Goal: Task Accomplishment & Management: Manage account settings

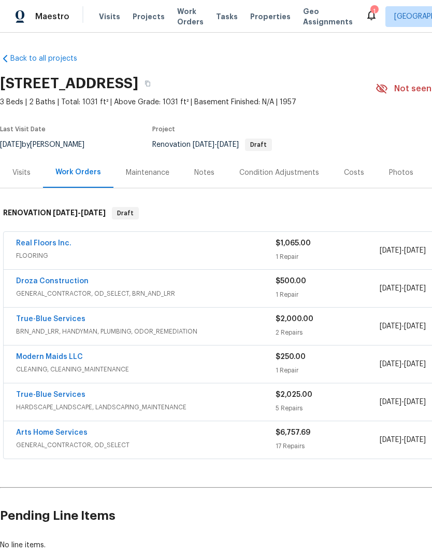
click at [348, 401] on div "$2,025.00 5 Repairs" at bounding box center [328, 401] width 104 height 25
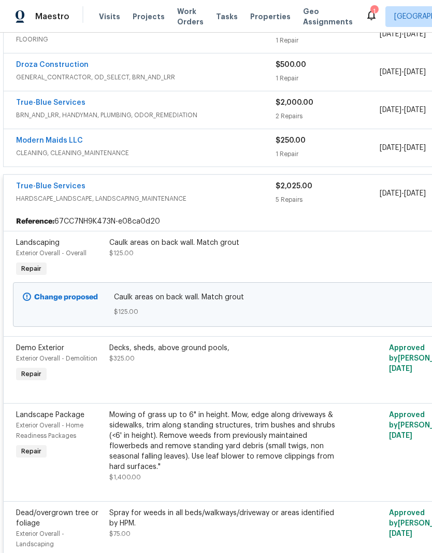
scroll to position [217, 0]
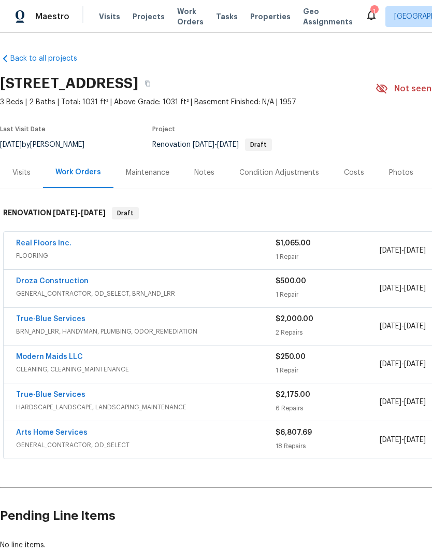
click at [44, 244] on link "Real Floors Inc." at bounding box center [43, 242] width 55 height 7
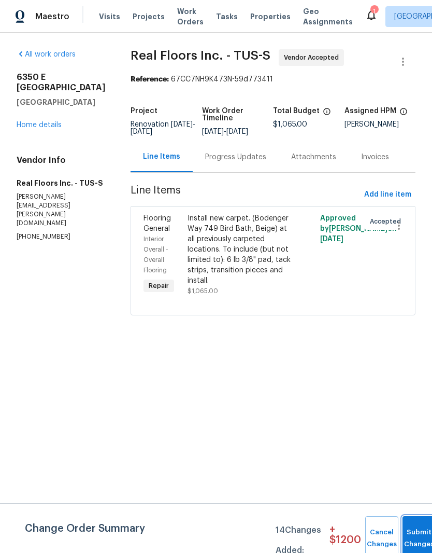
click at [413, 530] on button "Submit Changes" at bounding box center [419, 538] width 33 height 45
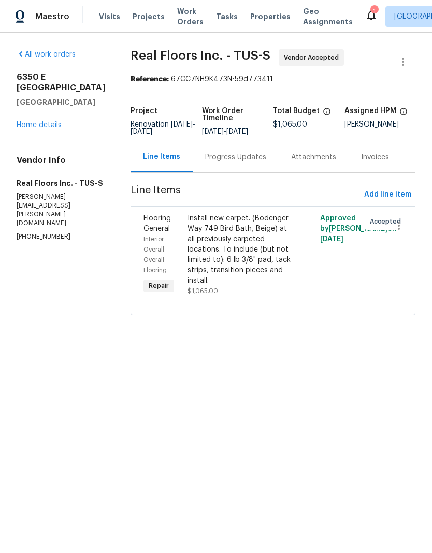
click at [39, 121] on link "Home details" at bounding box center [39, 124] width 45 height 7
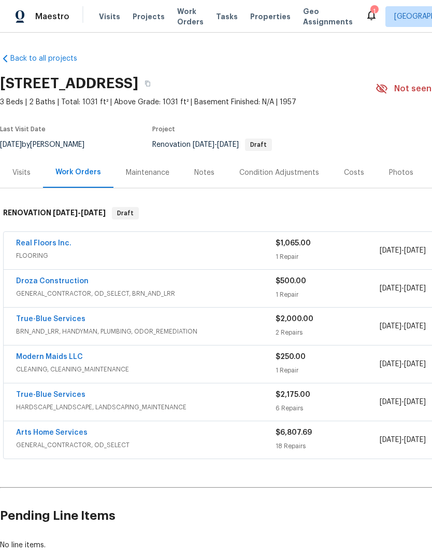
click at [45, 430] on link "Arts Home Services" at bounding box center [52, 432] width 72 height 7
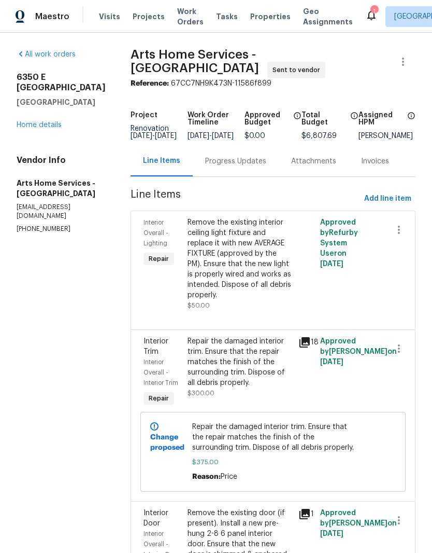
click at [36, 121] on link "Home details" at bounding box center [39, 124] width 45 height 7
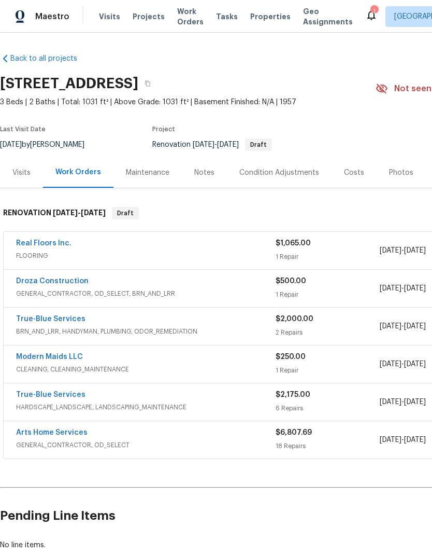
click at [358, 170] on div "Costs" at bounding box center [354, 172] width 20 height 10
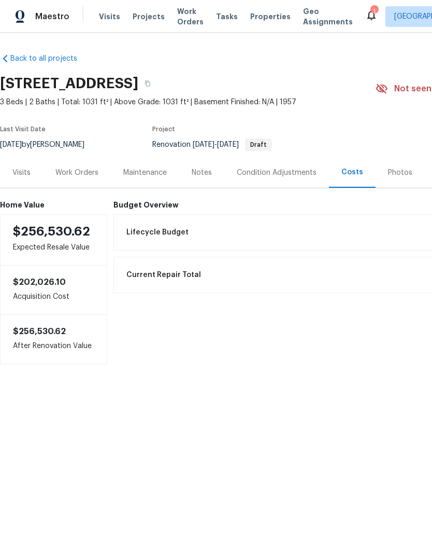
click at [282, 169] on div "Condition Adjustments" at bounding box center [277, 172] width 80 height 10
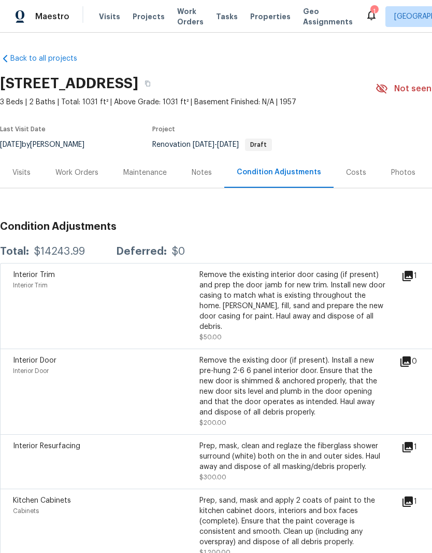
click at [348, 165] on div "Costs" at bounding box center [356, 172] width 45 height 31
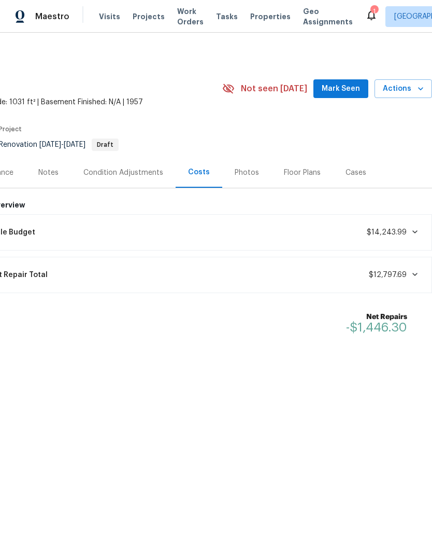
scroll to position [0, 153]
